Goal: Submit feedback/report problem

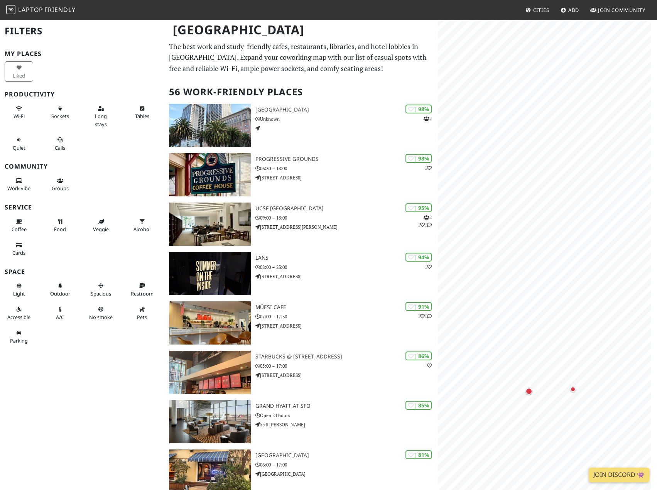
click at [389, 83] on h2 "56 Work-Friendly Places" at bounding box center [301, 92] width 265 height 24
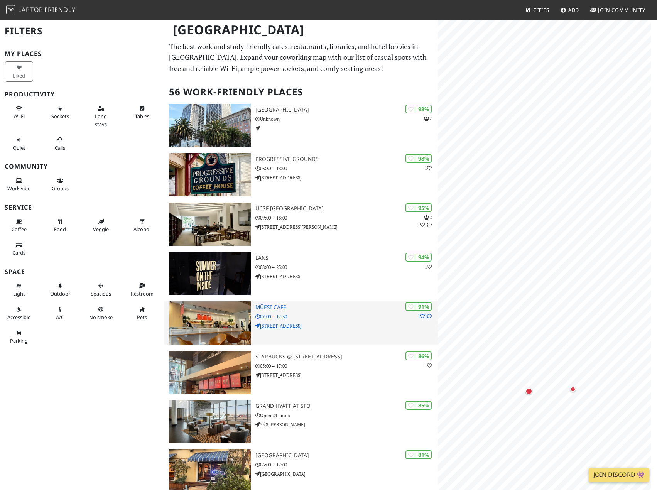
click at [322, 319] on p "07:00 – 17:30" at bounding box center [346, 316] width 182 height 7
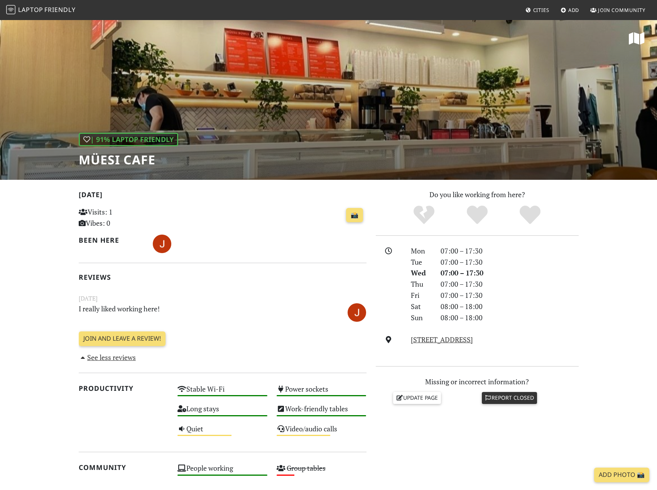
click at [507, 393] on link "Report closed" at bounding box center [510, 398] width 56 height 12
